Goal: Navigation & Orientation: Find specific page/section

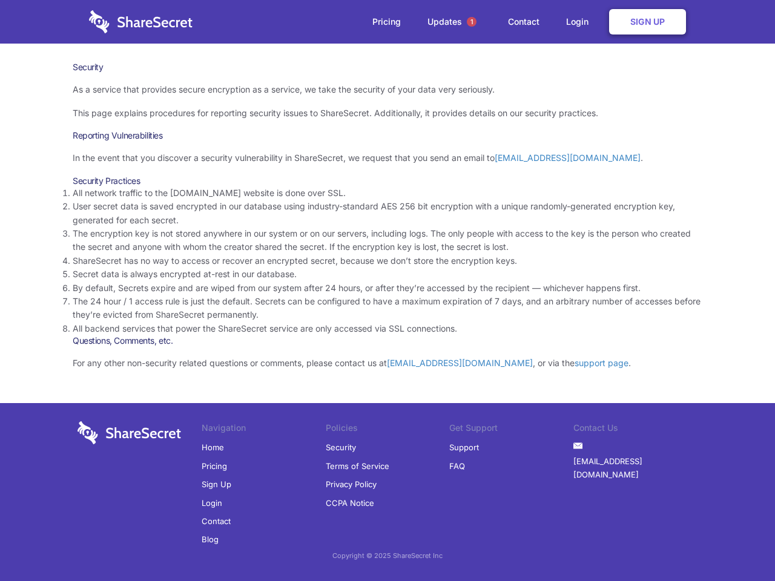
click at [388, 291] on li "By default, Secrets expire and are wiped from our system after 24 hours, or aft…" at bounding box center [388, 288] width 630 height 13
click at [472, 22] on span "1" at bounding box center [472, 22] width 10 height 10
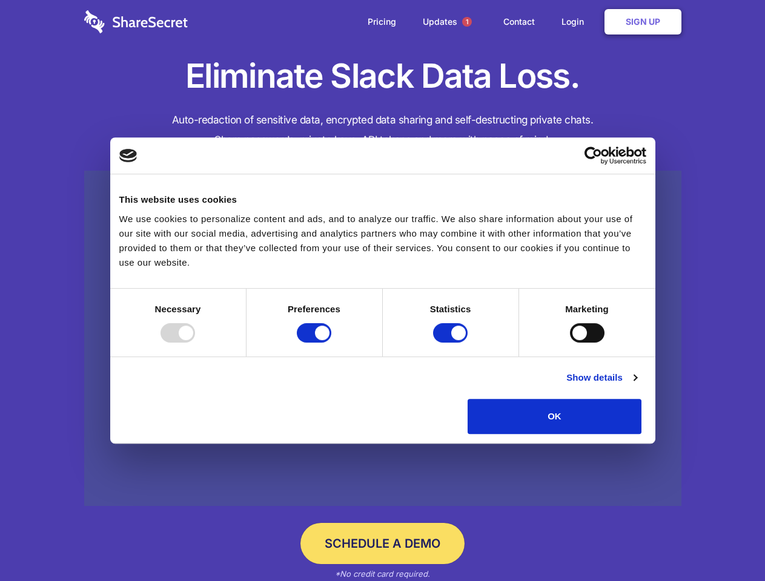
click at [195, 343] on div at bounding box center [177, 332] width 35 height 19
click at [331, 343] on input "Preferences" at bounding box center [314, 332] width 35 height 19
checkbox input "false"
click at [452, 343] on input "Statistics" at bounding box center [450, 332] width 35 height 19
checkbox input "false"
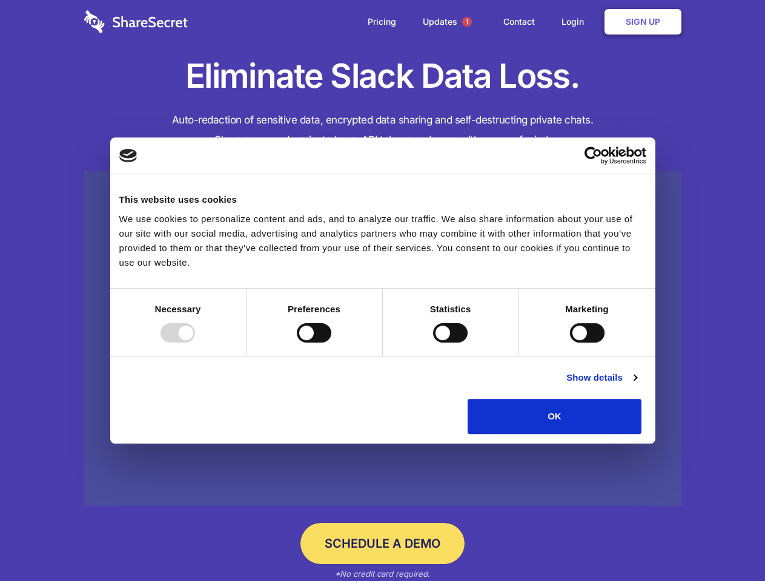
click at [570, 343] on input "Marketing" at bounding box center [587, 332] width 35 height 19
checkbox input "true"
click at [636, 385] on link "Show details" at bounding box center [601, 378] width 70 height 15
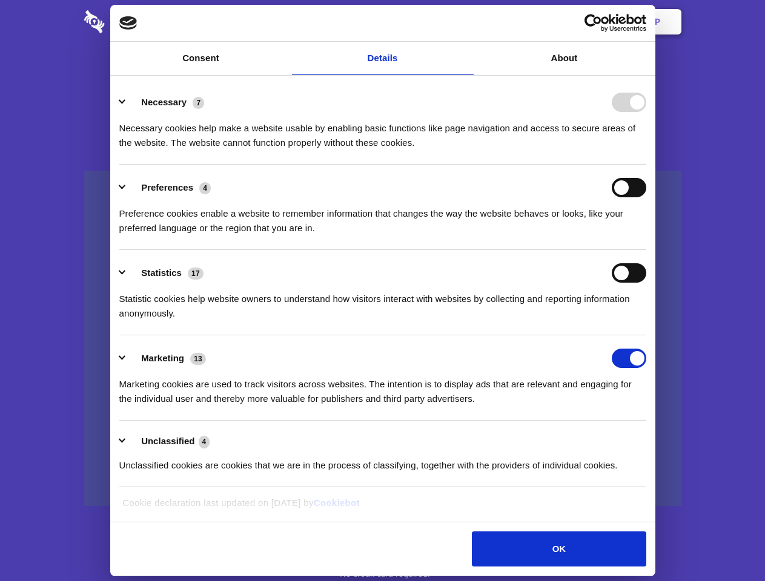
click at [646, 165] on li "Necessary 7 Necessary cookies help make a website usable by enabling basic func…" at bounding box center [382, 121] width 527 height 85
click at [466, 22] on span "1" at bounding box center [467, 22] width 10 height 10
